Goal: Transaction & Acquisition: Purchase product/service

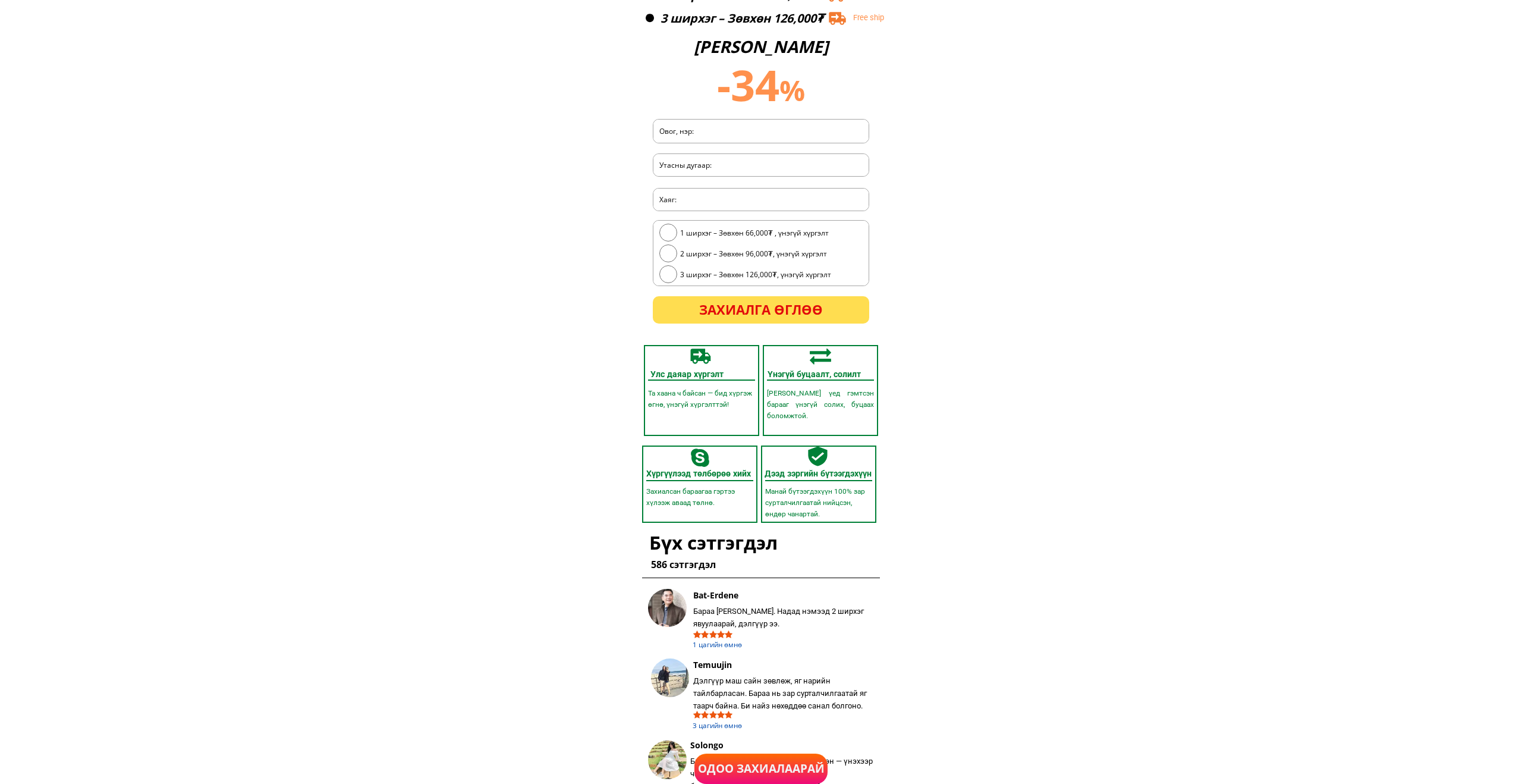
scroll to position [3055, 0]
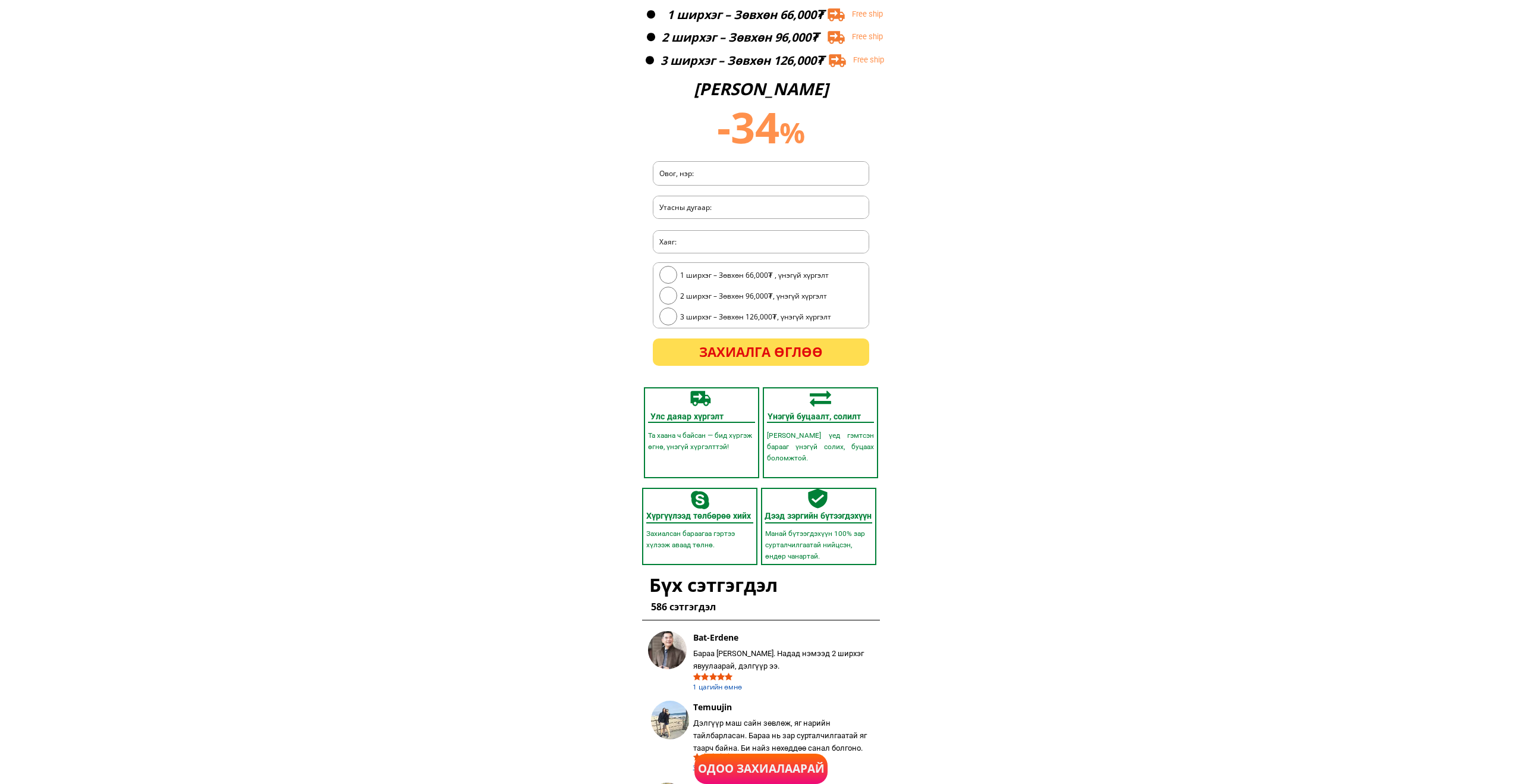
click at [670, 319] on input "radio" at bounding box center [668, 316] width 18 height 18
radio input "true"
click at [742, 353] on p "Захиалга өглөө" at bounding box center [761, 352] width 217 height 27
click at [732, 208] on input "tel" at bounding box center [761, 208] width 209 height 23
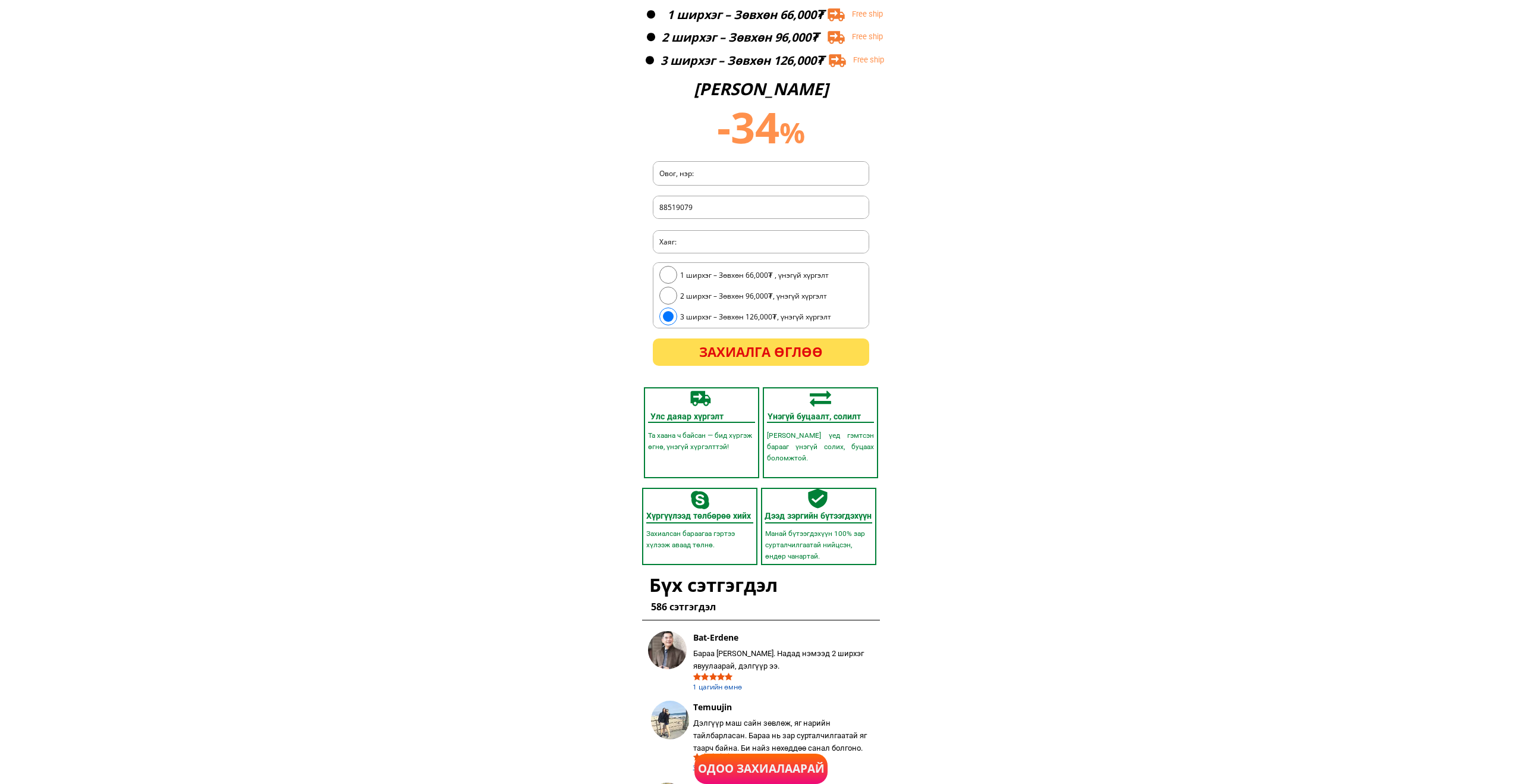
type input "88519079"
click at [756, 353] on p "Захиалга өглөө" at bounding box center [761, 352] width 217 height 27
click at [702, 174] on input "text" at bounding box center [761, 173] width 209 height 23
type input "G"
click at [744, 348] on p "Захиалга өглөө" at bounding box center [761, 352] width 217 height 27
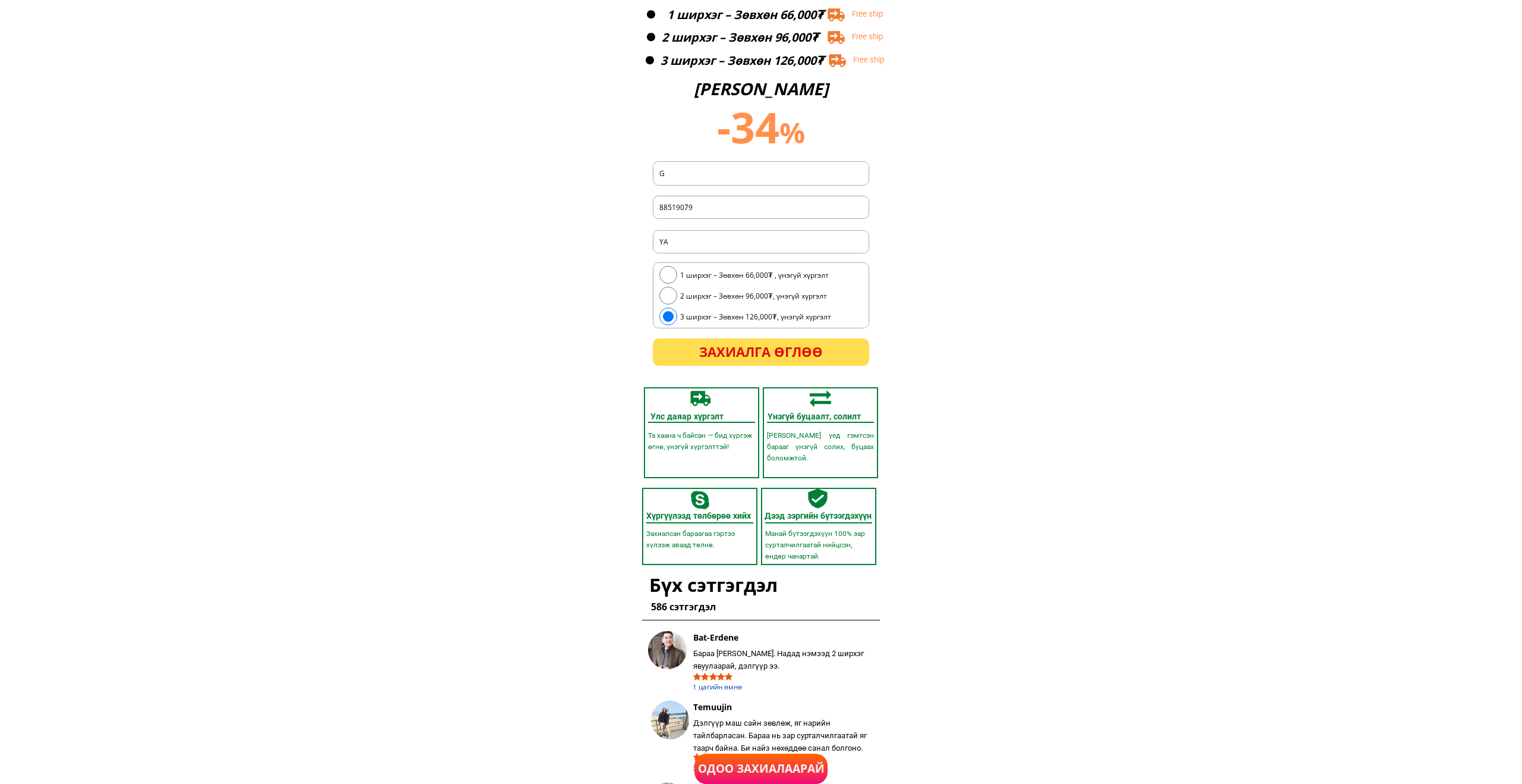
type input "YA"
click at [758, 355] on p "Захиалга өглөө" at bounding box center [761, 352] width 217 height 27
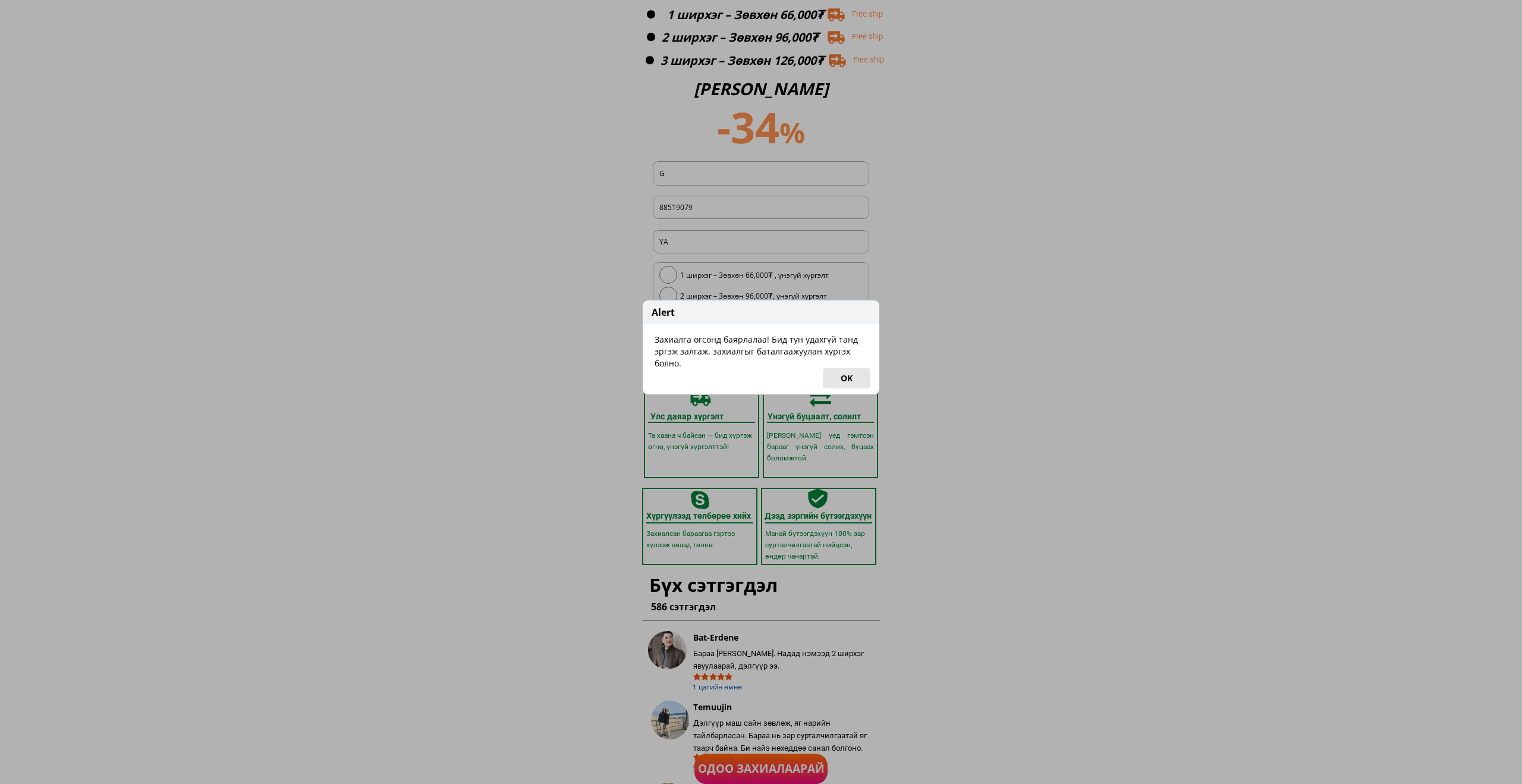
click at [847, 380] on button "OK" at bounding box center [847, 378] width 48 height 20
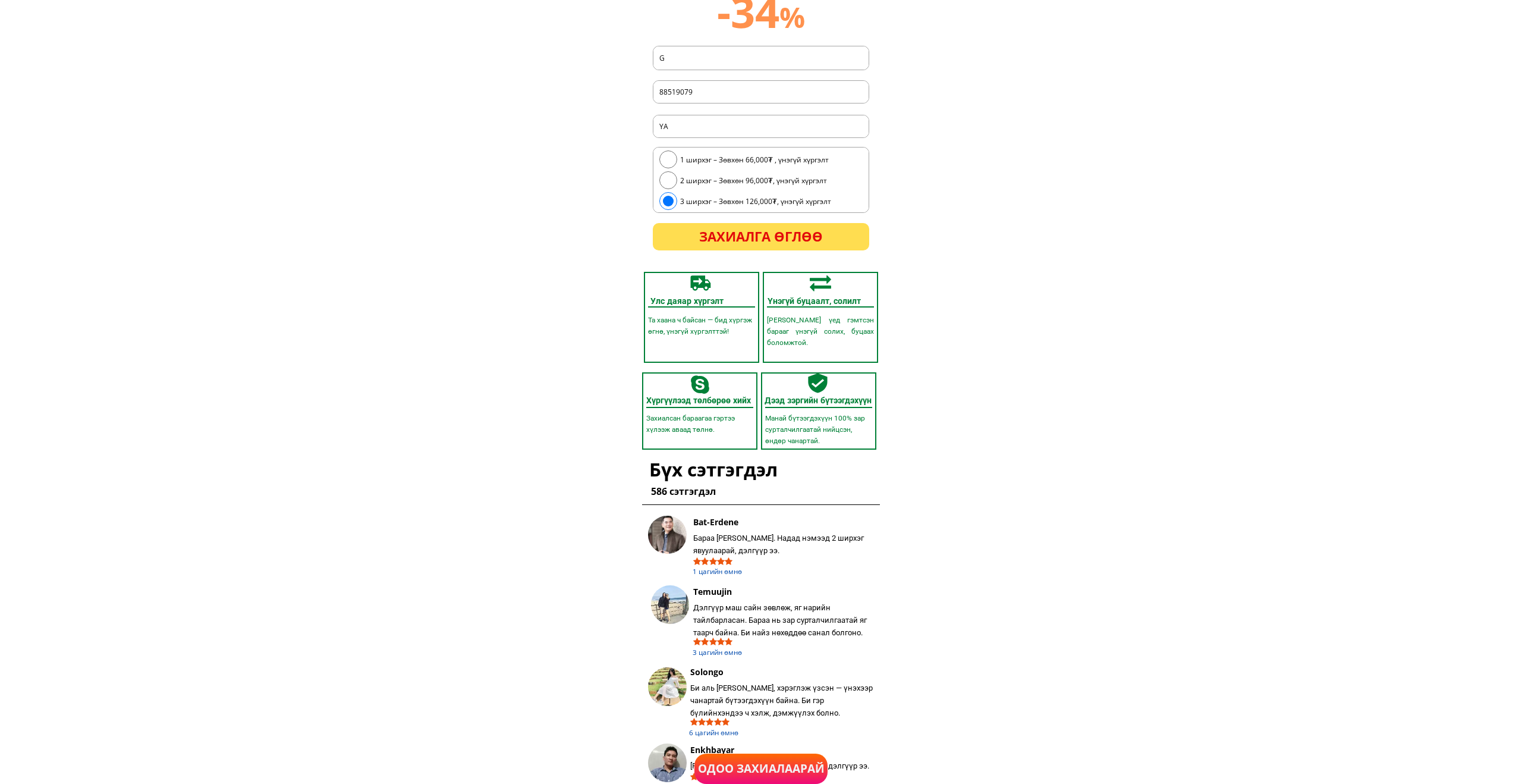
scroll to position [3185, 0]
